Goal: Task Accomplishment & Management: Complete application form

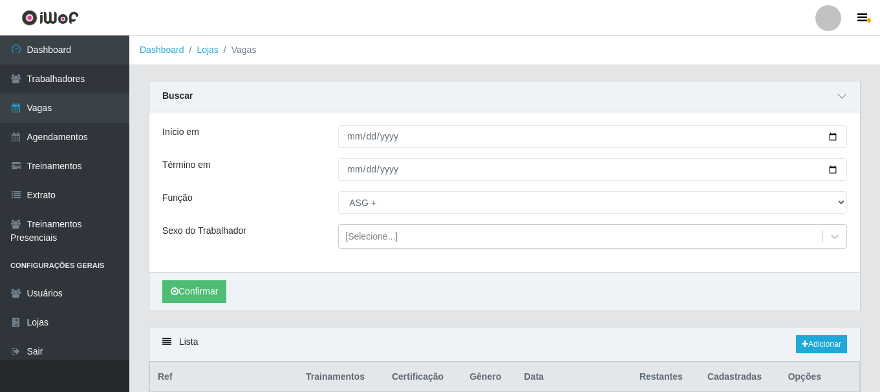
select select "79"
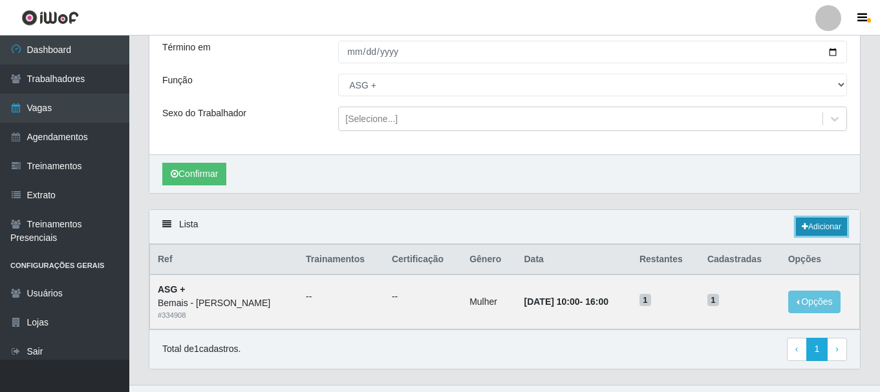
click at [820, 225] on link "Adicionar" at bounding box center [821, 227] width 51 height 18
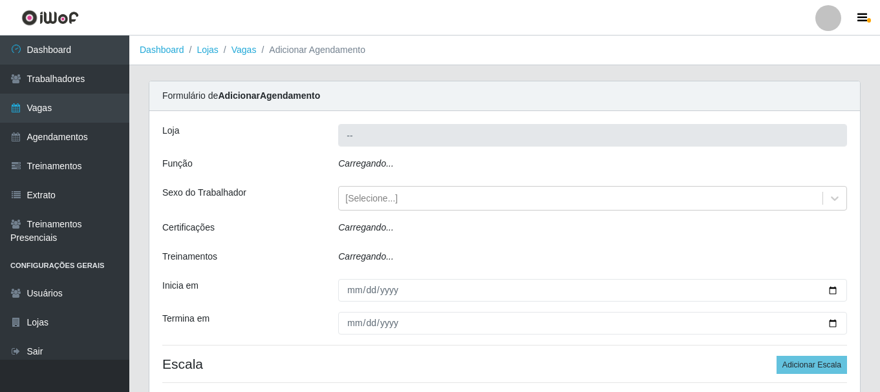
type input "Bemais - [PERSON_NAME]"
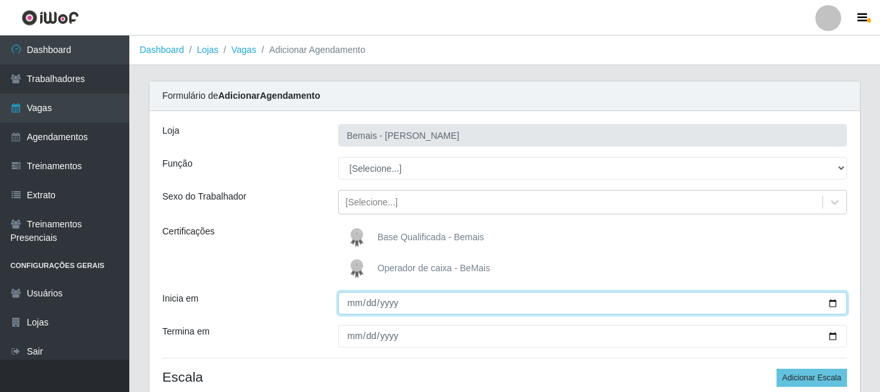
click at [829, 304] on input "Inicia em" at bounding box center [592, 303] width 509 height 23
type input "[DATE]"
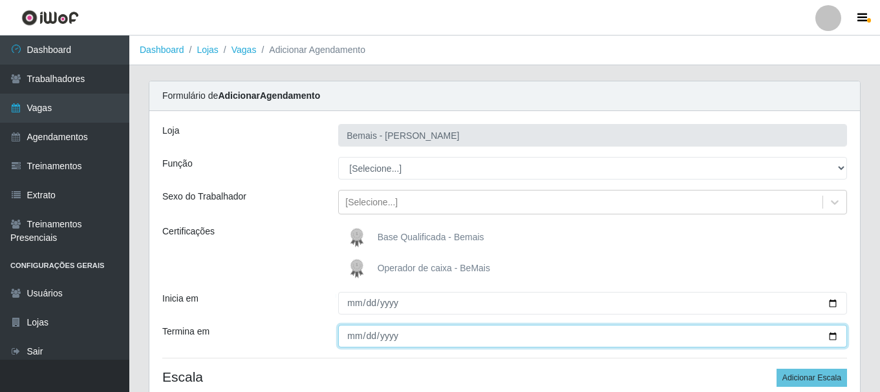
click at [833, 337] on input "Termina em" at bounding box center [592, 336] width 509 height 23
type input "[DATE]"
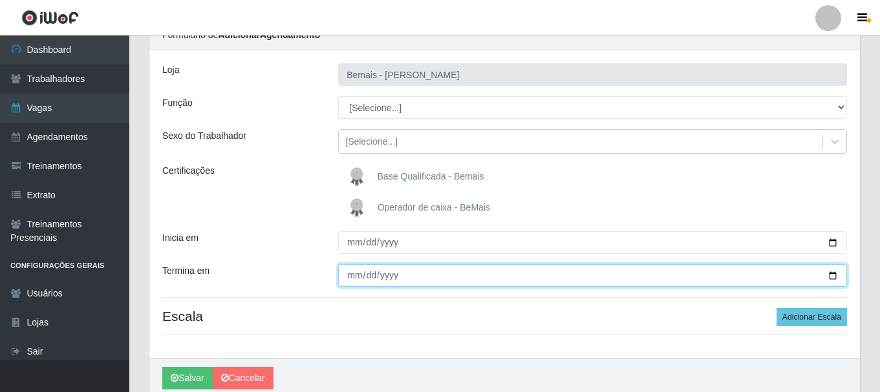
scroll to position [50, 0]
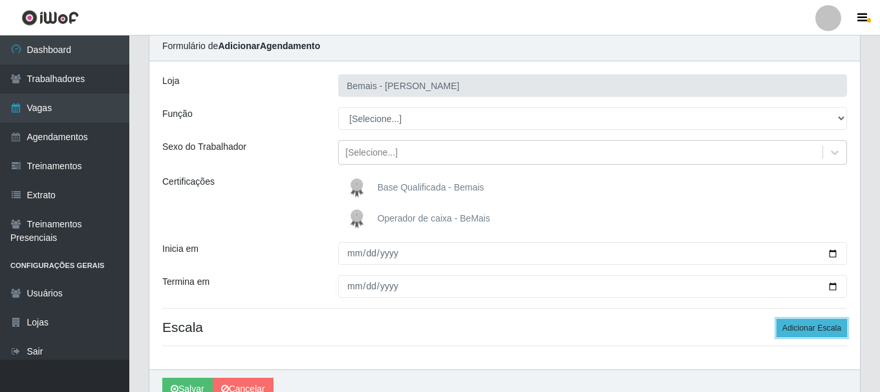
click at [827, 332] on button "Adicionar Escala" at bounding box center [811, 328] width 70 height 18
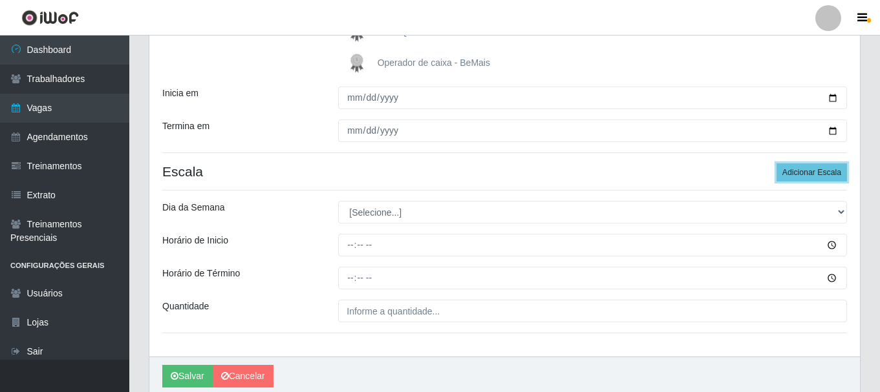
scroll to position [244, 0]
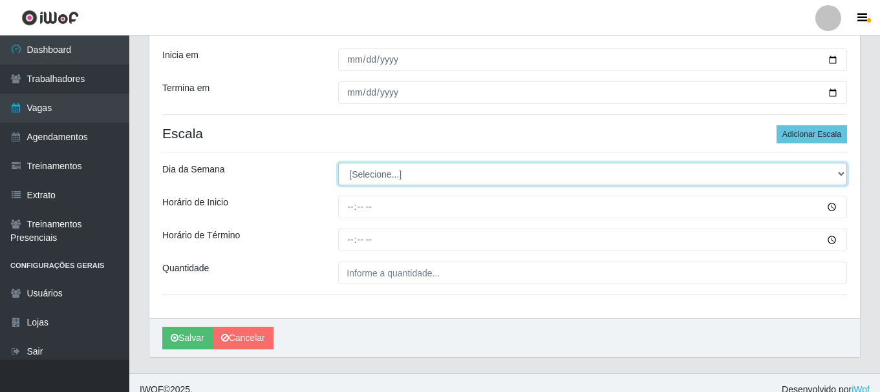
click at [391, 176] on select "[Selecione...] Segunda Terça Quarta Quinta Sexta Sábado Domingo" at bounding box center [592, 174] width 509 height 23
select select "6"
click at [338, 163] on select "[Selecione...] Segunda Terça Quarta Quinta Sexta Sábado Domingo" at bounding box center [592, 174] width 509 height 23
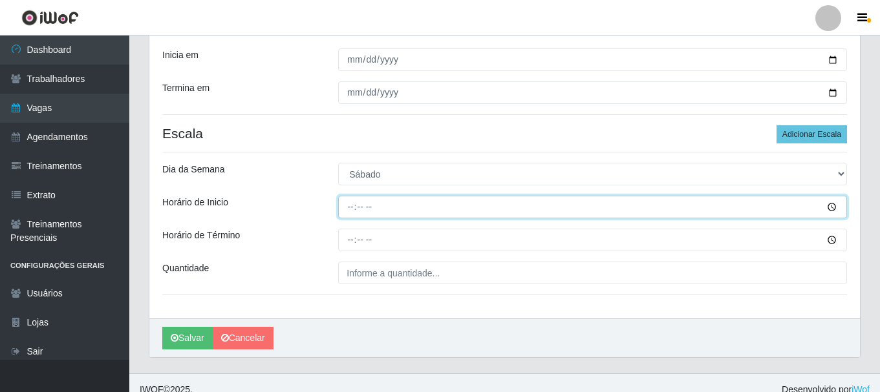
click at [352, 209] on input "Horário de Inicio" at bounding box center [592, 207] width 509 height 23
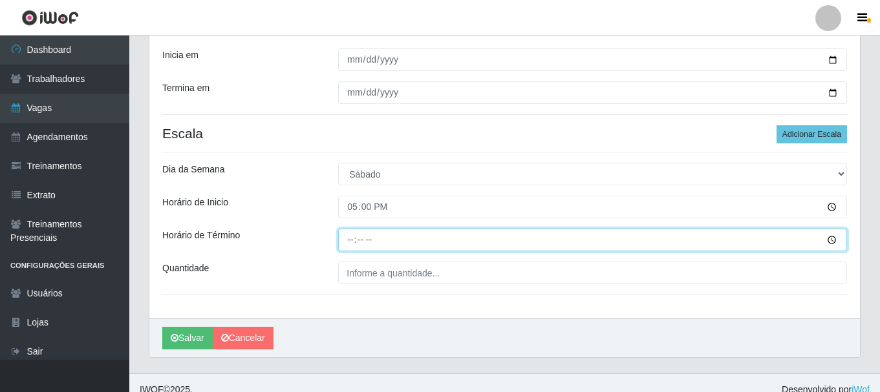
click at [351, 242] on input "Horário de Término" at bounding box center [592, 240] width 509 height 23
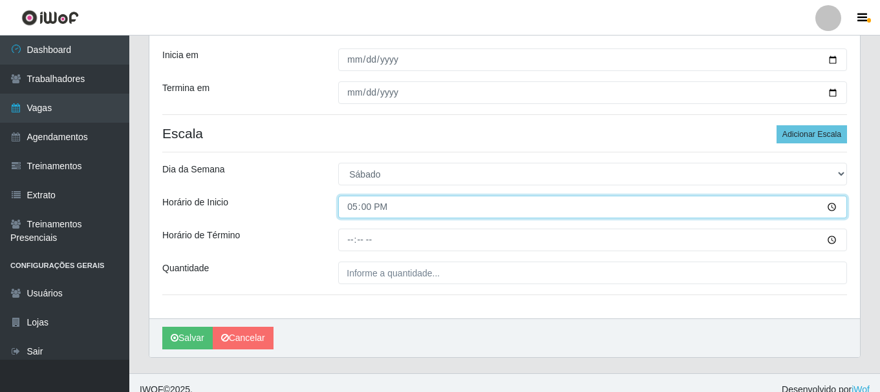
click at [357, 210] on input "17:00" at bounding box center [592, 207] width 509 height 23
type input "16:30"
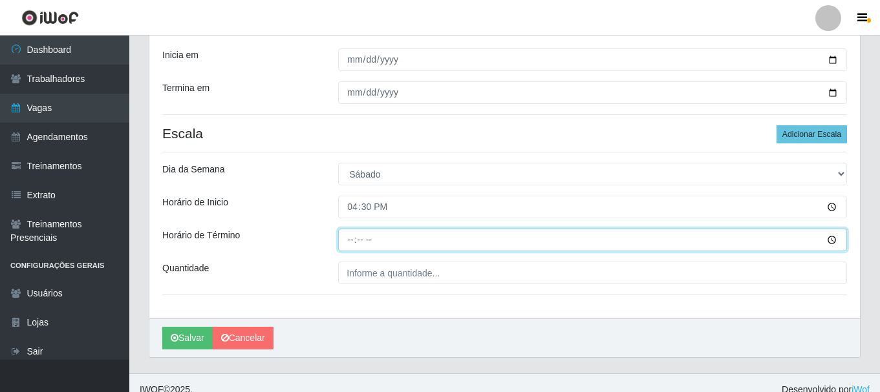
click at [350, 240] on input "Horário de Término" at bounding box center [592, 240] width 509 height 23
type input "22:30"
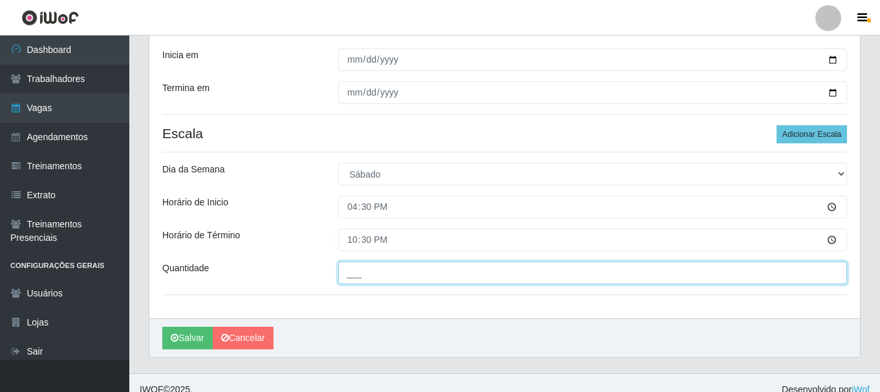
click at [376, 281] on input "___" at bounding box center [592, 273] width 509 height 23
type input "1__"
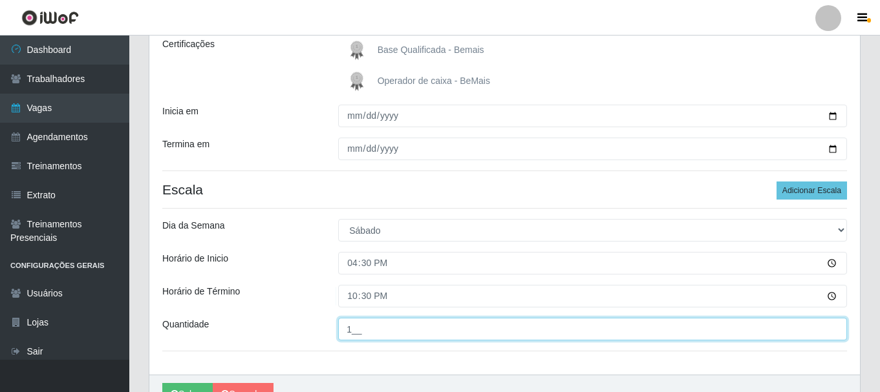
scroll to position [0, 0]
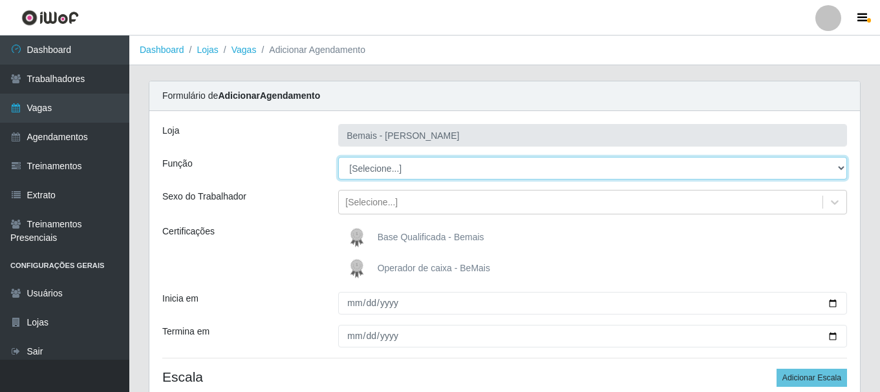
click at [374, 170] on select "[Selecione...] ASG ASG + ASG ++ Auxiliar de Depósito Auxiliar de Depósito + Aux…" at bounding box center [592, 168] width 509 height 23
select select "79"
click at [338, 157] on select "[Selecione...] ASG ASG + ASG ++ Auxiliar de Depósito Auxiliar de Depósito + Aux…" at bounding box center [592, 168] width 509 height 23
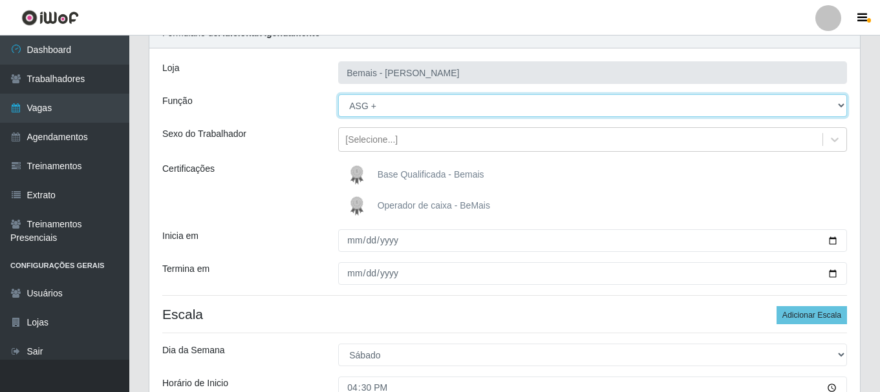
scroll to position [65, 0]
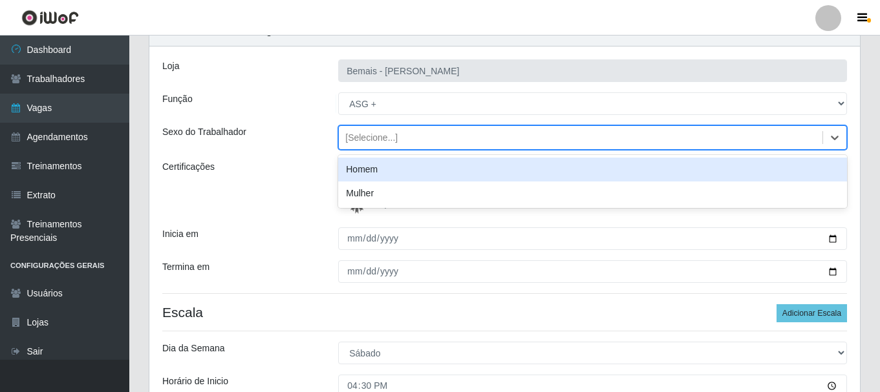
click at [406, 144] on div "[Selecione...]" at bounding box center [581, 137] width 484 height 21
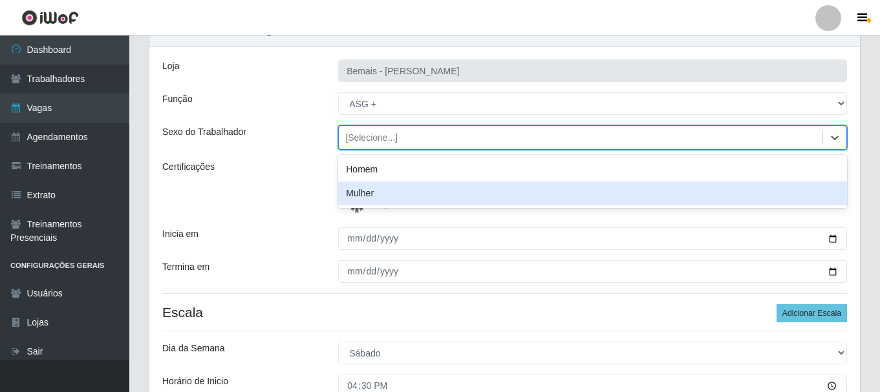
click at [401, 195] on div "Mulher" at bounding box center [592, 194] width 509 height 24
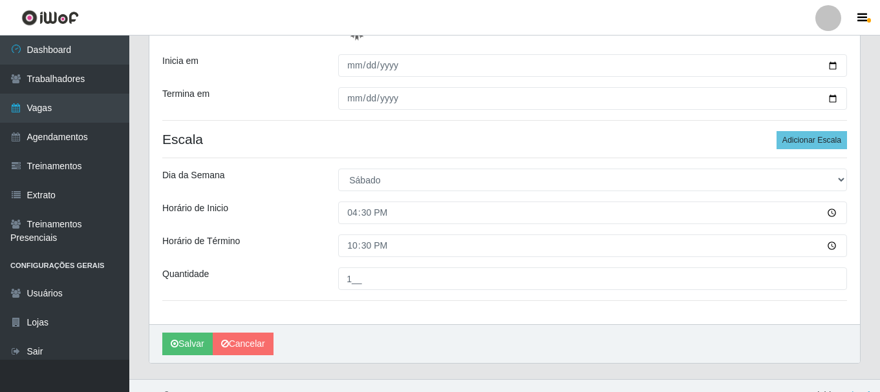
scroll to position [257, 0]
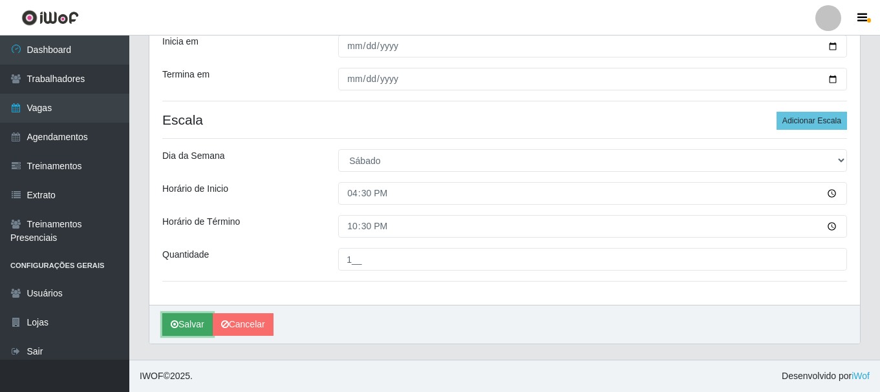
click at [187, 323] on button "Salvar" at bounding box center [187, 325] width 50 height 23
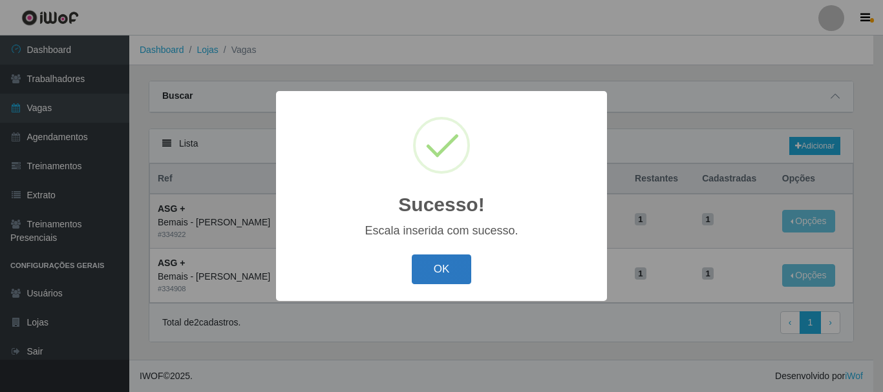
click at [457, 273] on button "OK" at bounding box center [442, 270] width 60 height 30
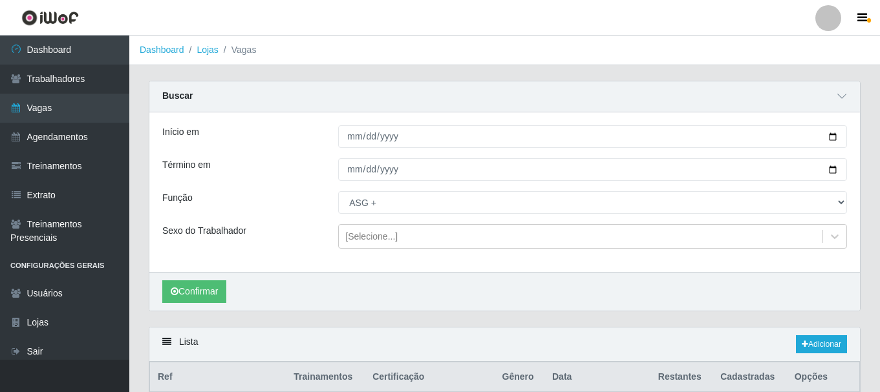
select select "79"
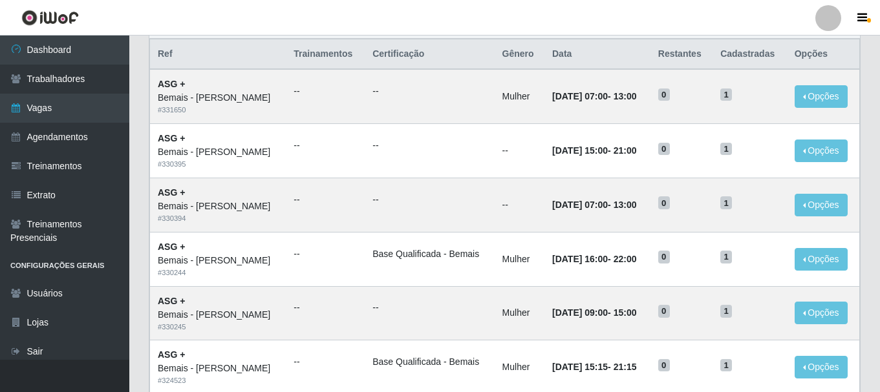
click at [582, 361] on td "[DATE] 15:15 - 21:15" at bounding box center [597, 368] width 106 height 54
